Goal: Task Accomplishment & Management: Complete application form

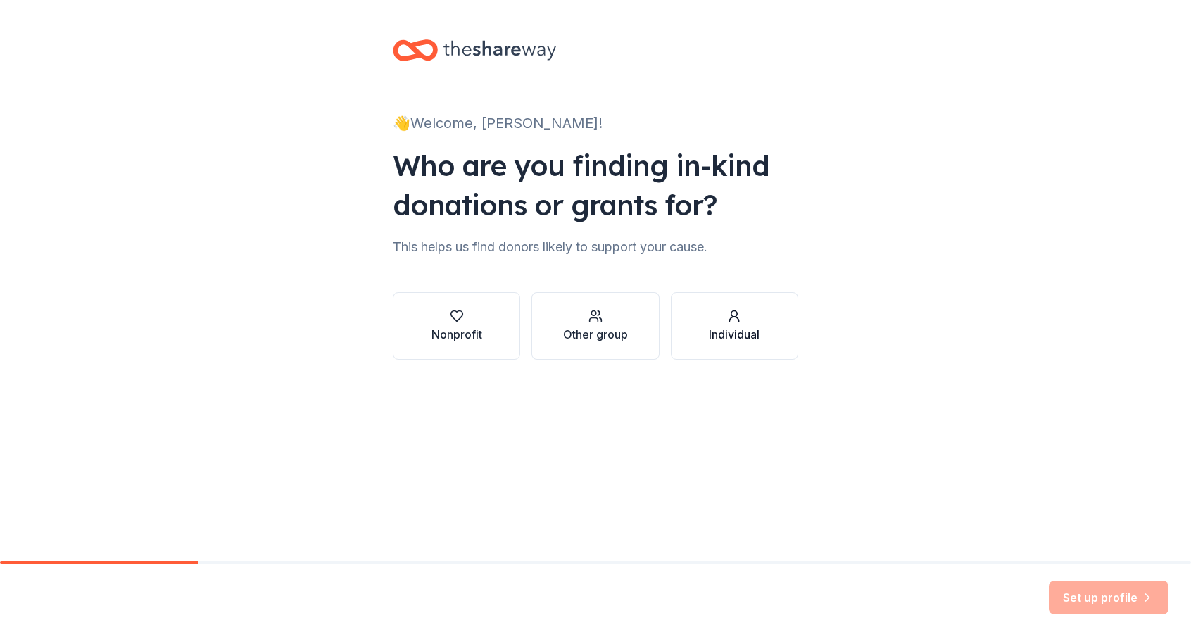
click at [752, 327] on div "Individual" at bounding box center [734, 334] width 51 height 17
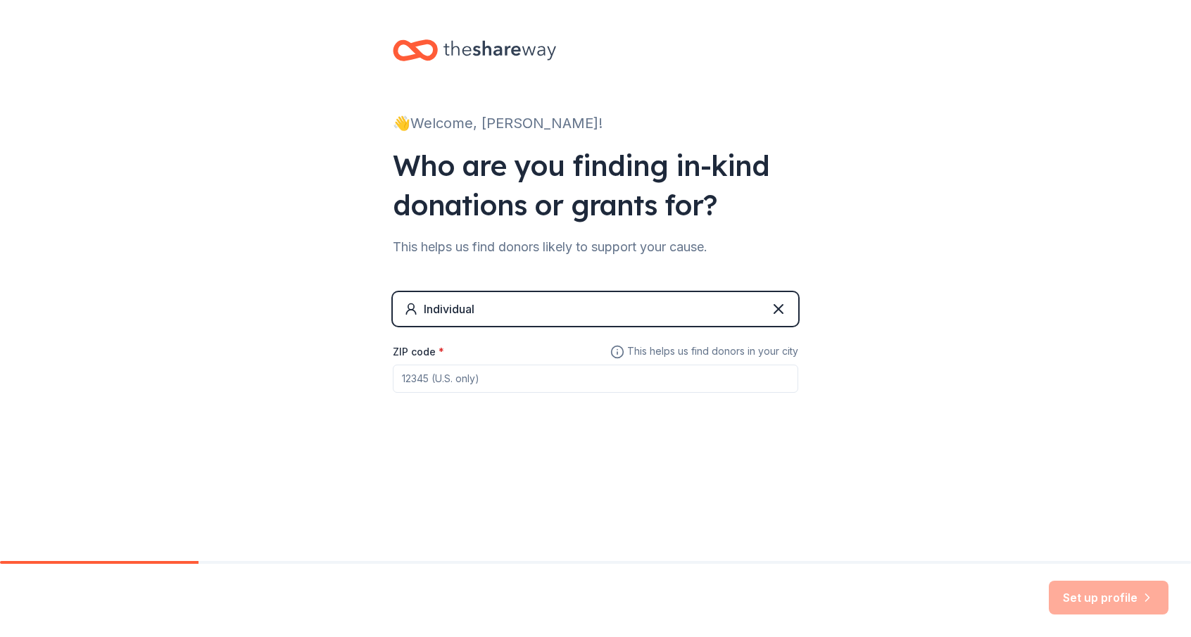
click at [710, 377] on input "ZIP code *" at bounding box center [595, 379] width 405 height 28
type input "19063"
click at [1143, 598] on icon "button" at bounding box center [1147, 598] width 14 height 14
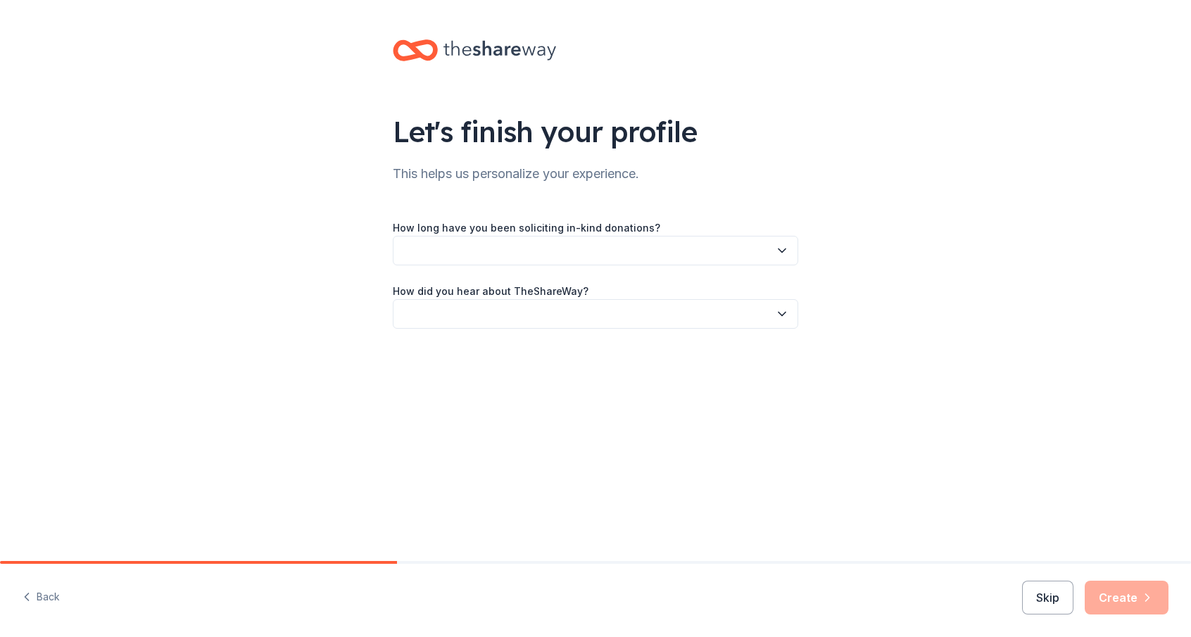
click at [756, 251] on button "button" at bounding box center [595, 251] width 405 height 30
click at [734, 282] on div "This is my first time!" at bounding box center [595, 289] width 398 height 28
click at [729, 315] on button "button" at bounding box center [595, 314] width 405 height 30
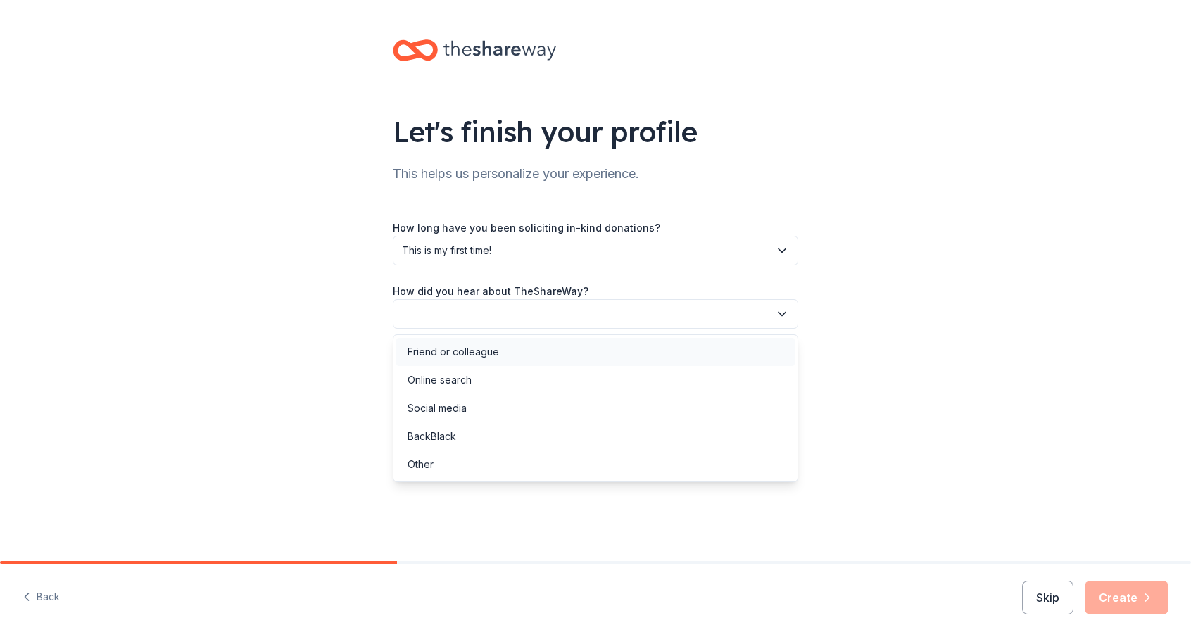
click at [715, 353] on div "Friend or colleague" at bounding box center [595, 352] width 398 height 28
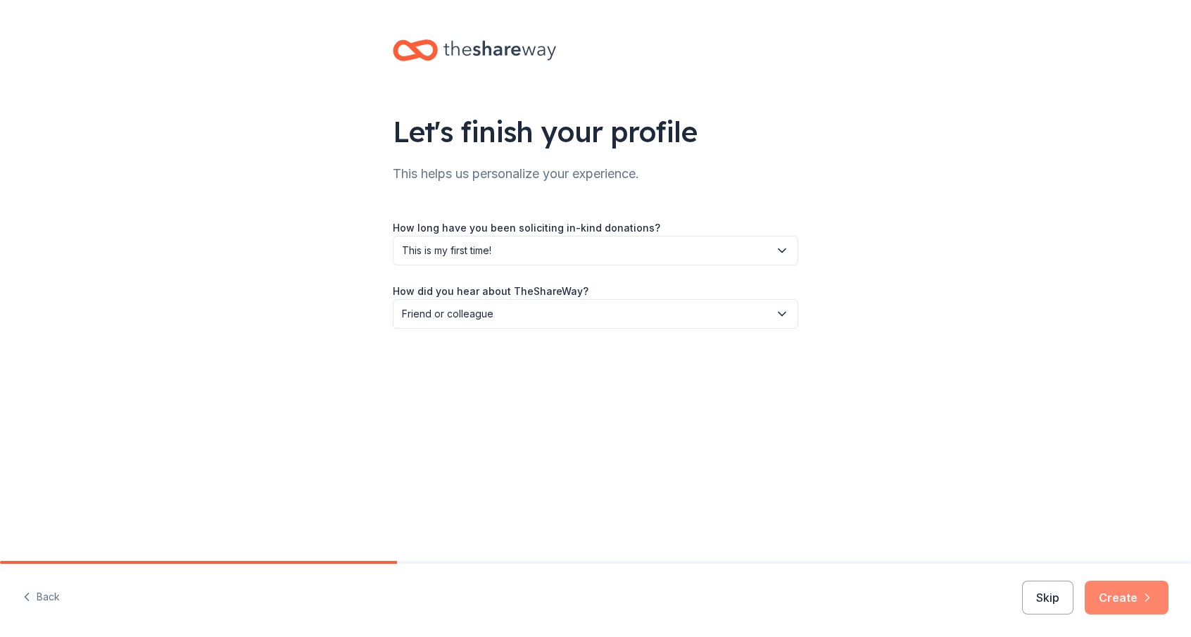
click at [1116, 593] on button "Create" at bounding box center [1127, 598] width 84 height 34
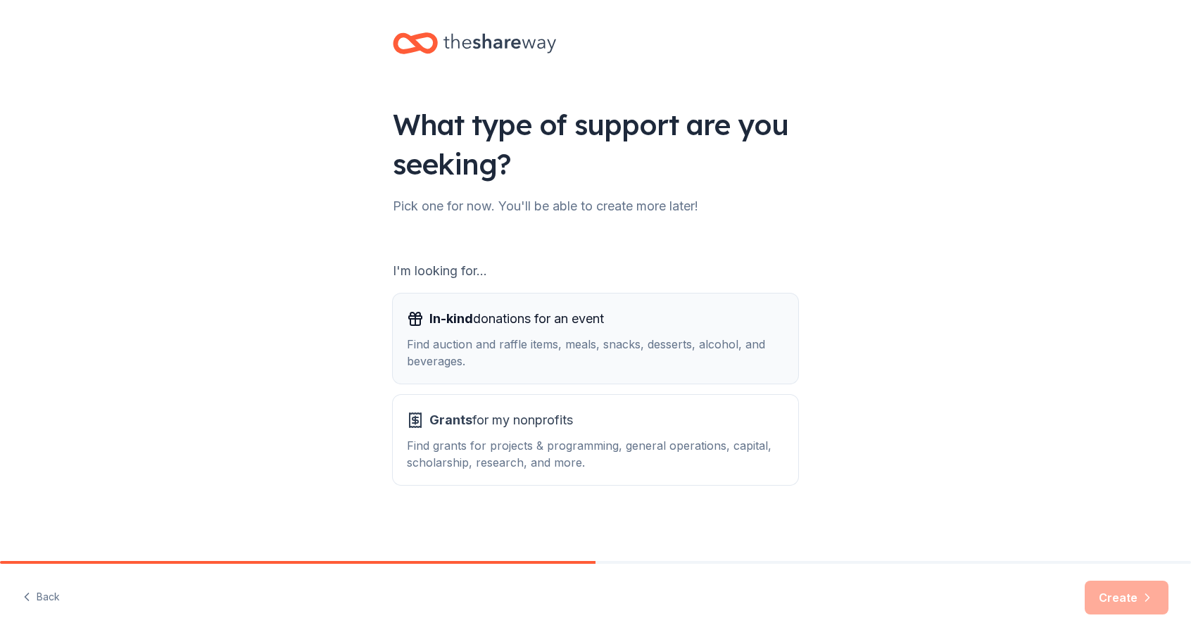
click at [701, 348] on div "Find auction and raffle items, meals, snacks, desserts, alcohol, and beverages." at bounding box center [595, 353] width 377 height 34
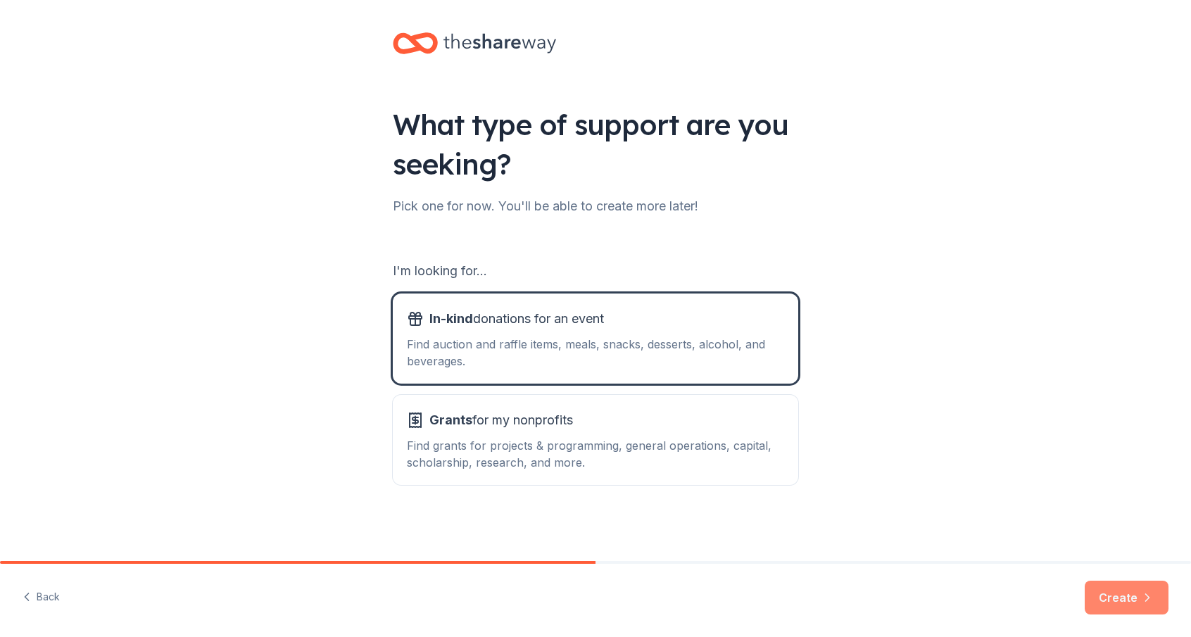
click at [1146, 596] on icon "button" at bounding box center [1147, 598] width 14 height 14
